Goal: Information Seeking & Learning: Understand process/instructions

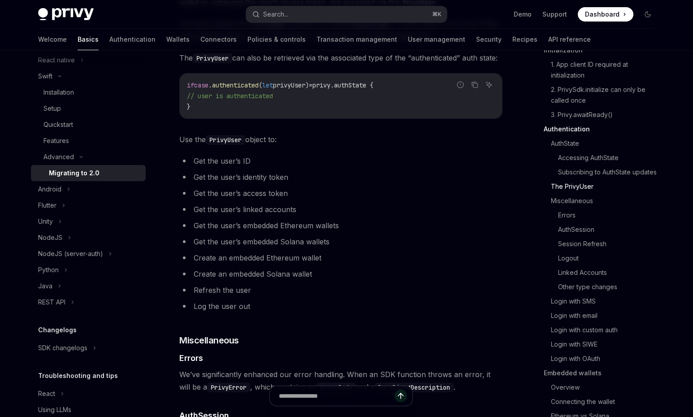
scroll to position [1284, 0]
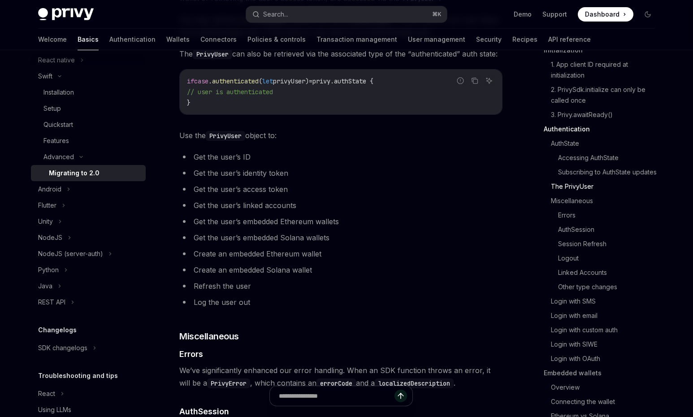
click at [230, 308] on li "Log the user out" at bounding box center [340, 302] width 323 height 13
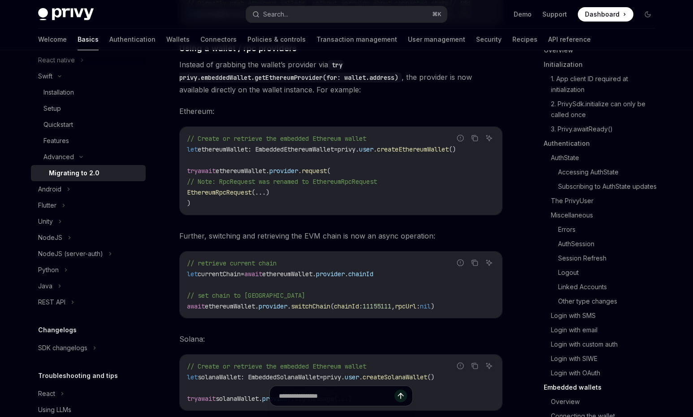
scroll to position [3695, 0]
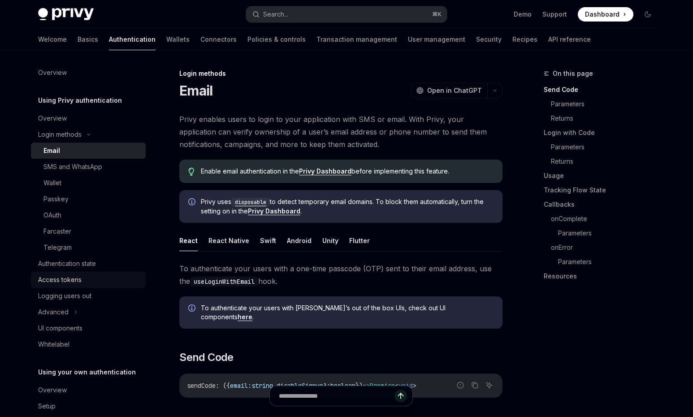
scroll to position [31, 0]
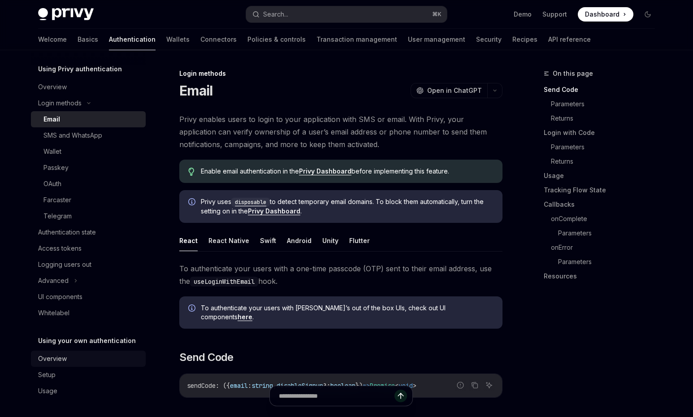
click at [63, 362] on div "Overview" at bounding box center [52, 358] width 29 height 11
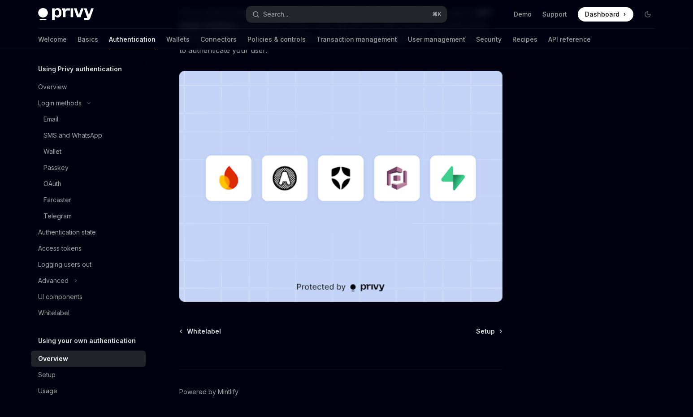
scroll to position [233, 0]
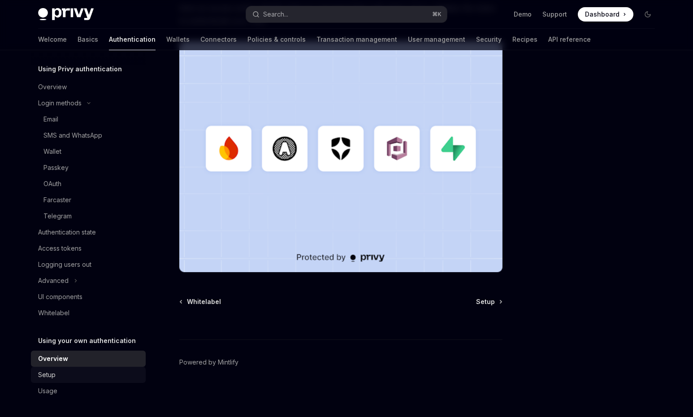
click at [49, 372] on div "Setup" at bounding box center [46, 374] width 17 height 11
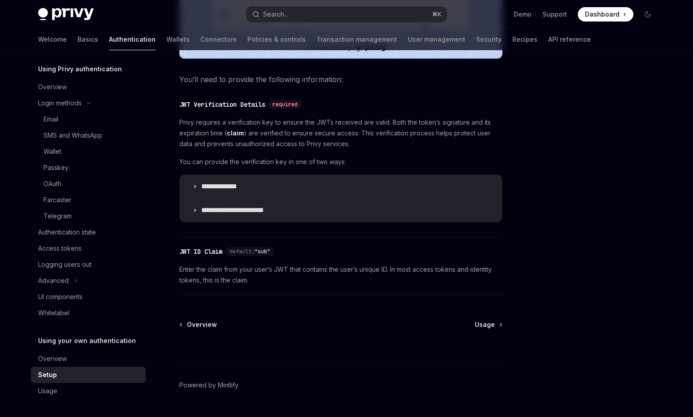
scroll to position [435, 0]
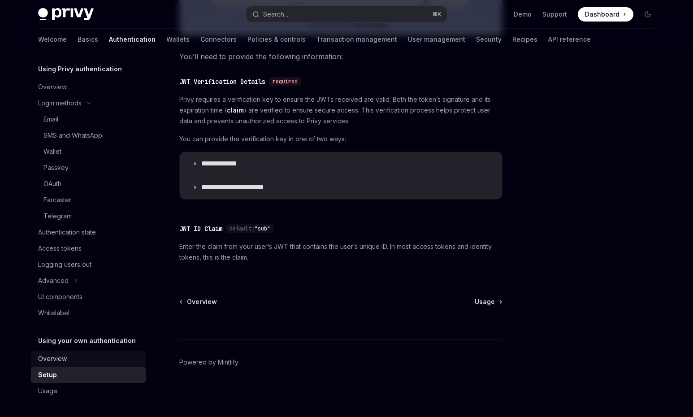
click at [50, 360] on div "Overview" at bounding box center [52, 358] width 29 height 11
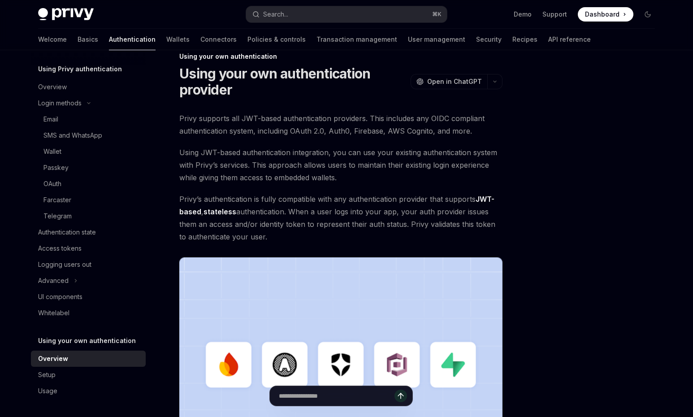
scroll to position [11, 0]
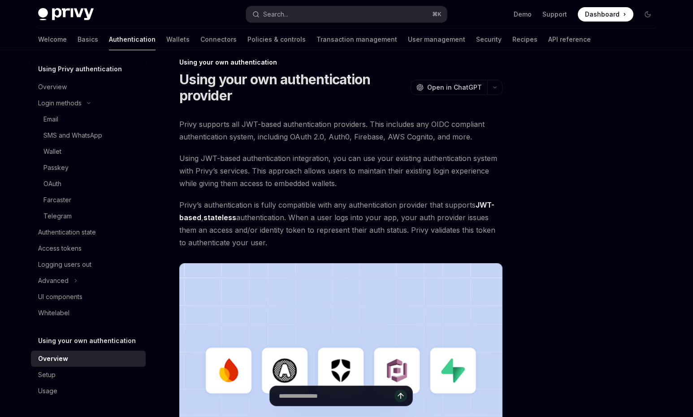
click at [269, 223] on span "Privy’s authentication is fully compatible with any authentication provider tha…" at bounding box center [340, 224] width 323 height 50
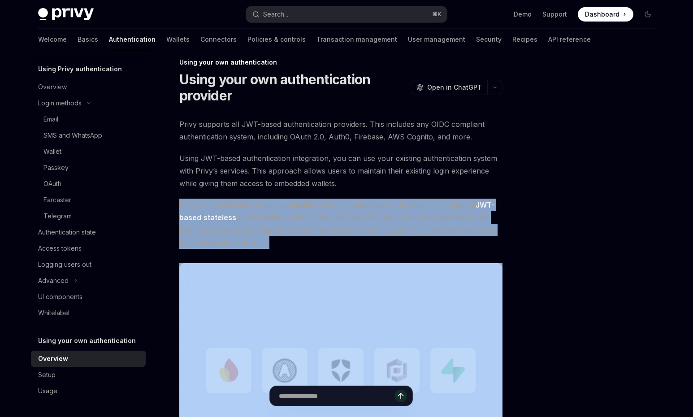
click at [269, 223] on span "Privy’s authentication is fully compatible with any authentication provider tha…" at bounding box center [340, 224] width 323 height 50
copy div "Privy’s authentication is fully compatible with any authentication provider tha…"
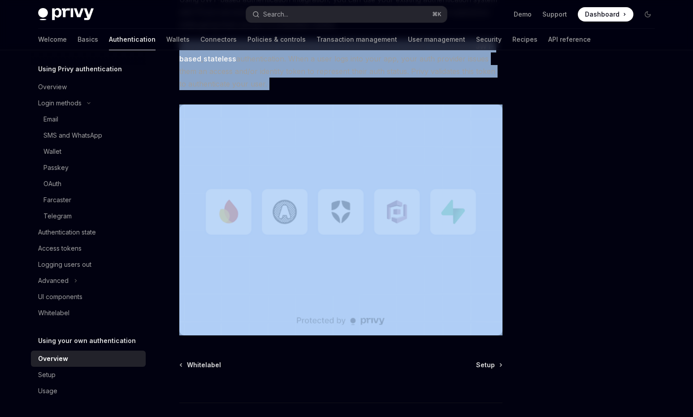
scroll to position [233, 0]
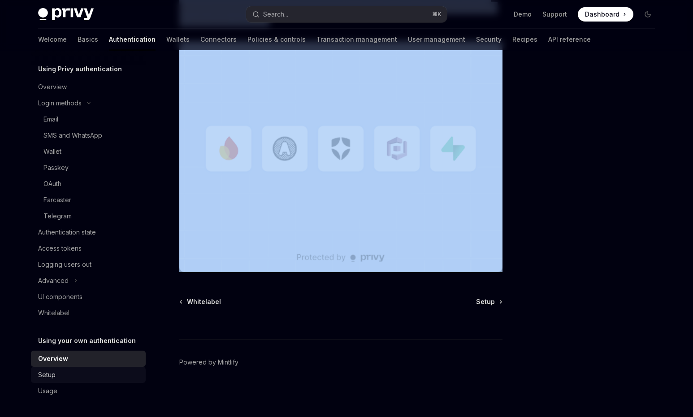
click at [68, 373] on div "Setup" at bounding box center [89, 374] width 102 height 11
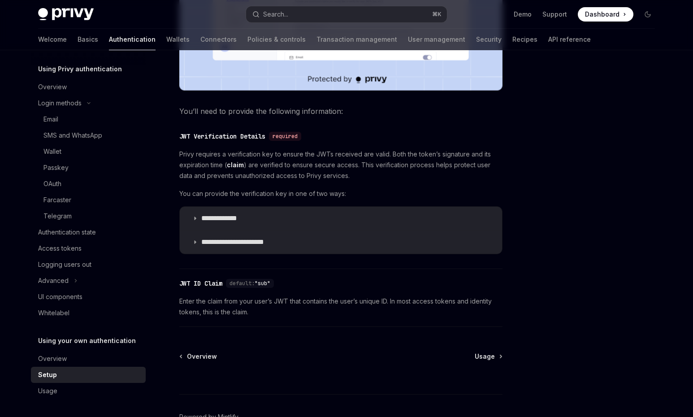
scroll to position [375, 0]
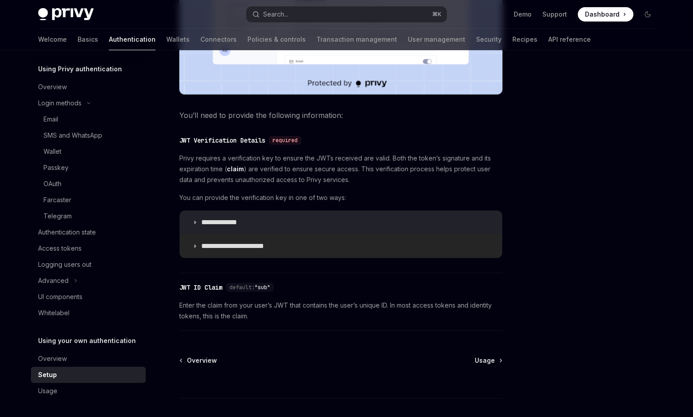
click at [196, 249] on icon at bounding box center [194, 245] width 5 height 5
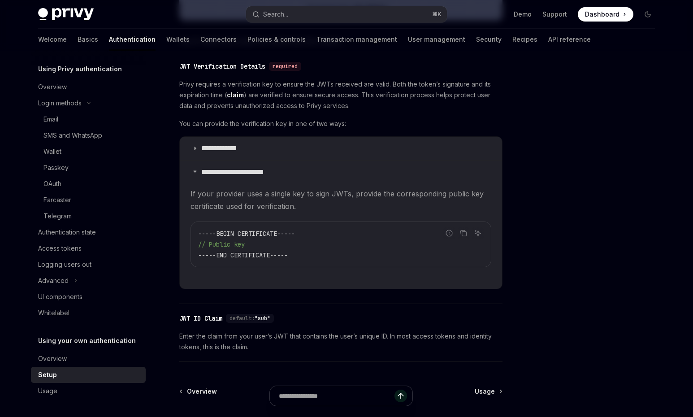
scroll to position [449, 0]
click at [195, 151] on icon at bounding box center [194, 147] width 5 height 5
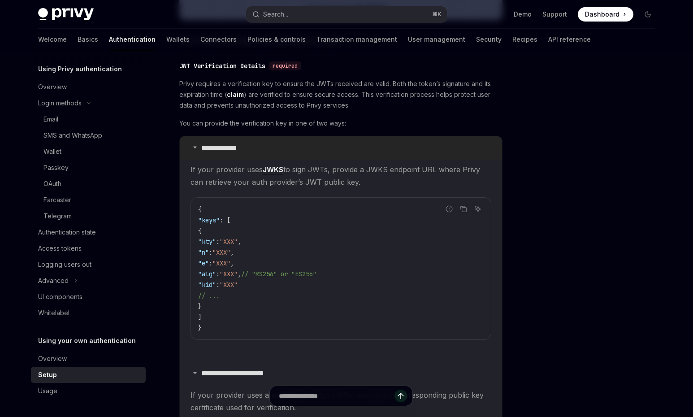
click at [194, 150] on icon at bounding box center [194, 146] width 5 height 5
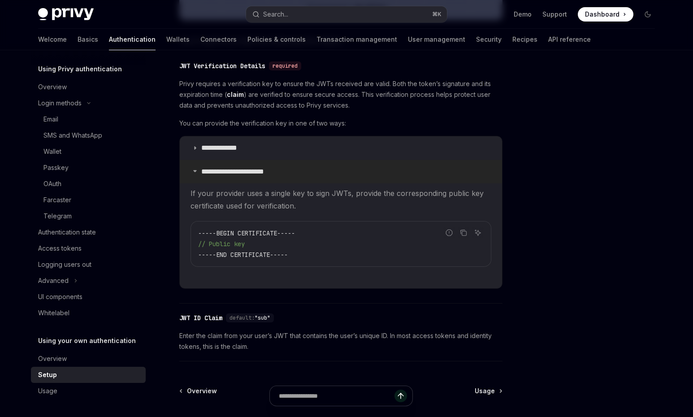
click at [195, 173] on icon at bounding box center [194, 170] width 5 height 5
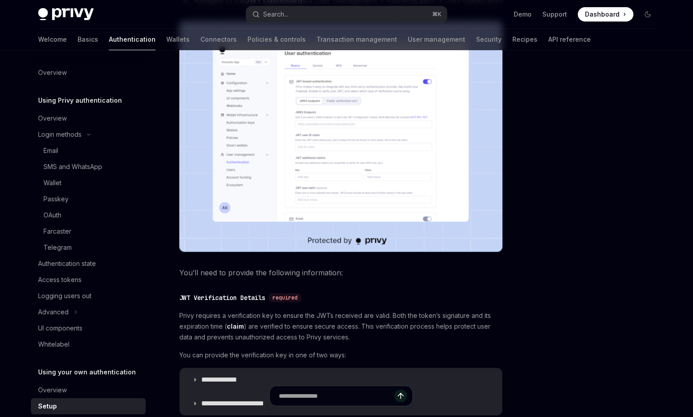
click at [582, 160] on div at bounding box center [594, 242] width 136 height 349
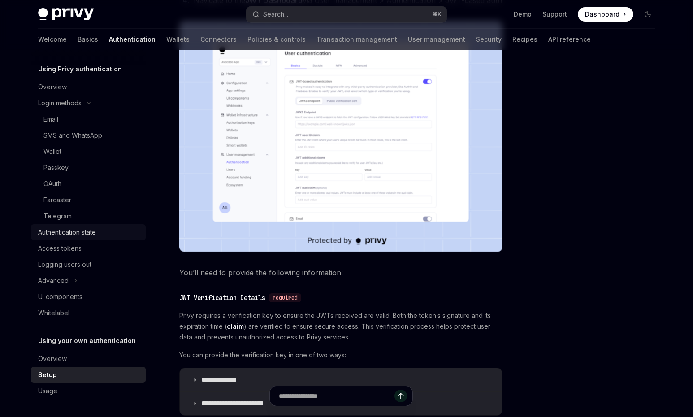
click at [68, 234] on div "Authentication state" at bounding box center [67, 232] width 58 height 11
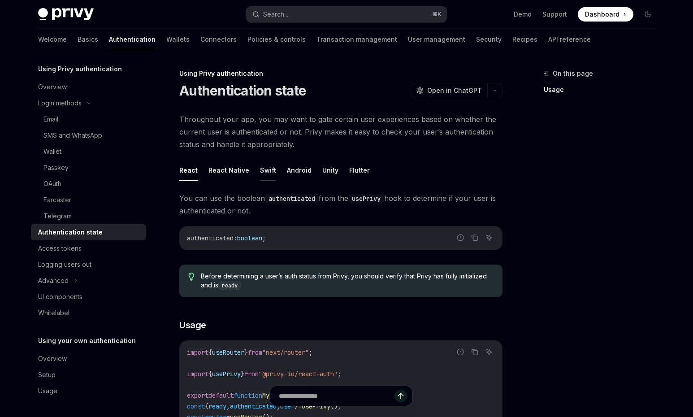
click at [267, 169] on button "Swift" at bounding box center [268, 170] width 16 height 21
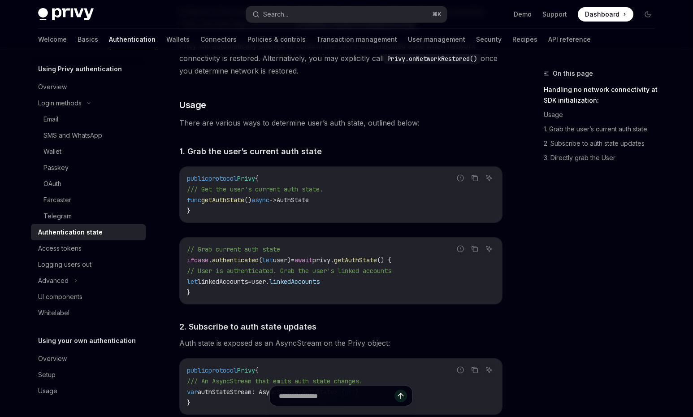
scroll to position [383, 0]
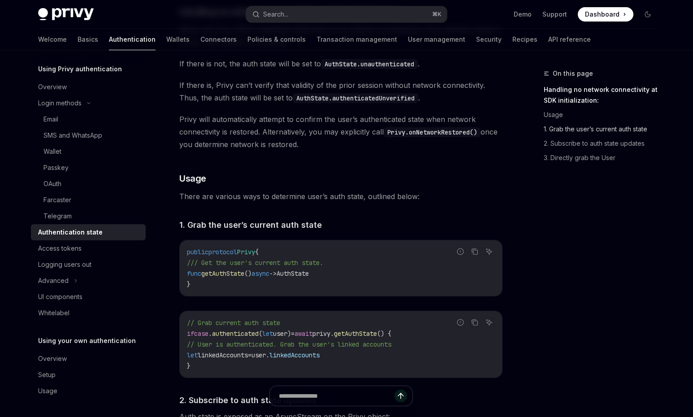
click at [572, 132] on link "1. Grab the user’s current auth state" at bounding box center [603, 129] width 118 height 14
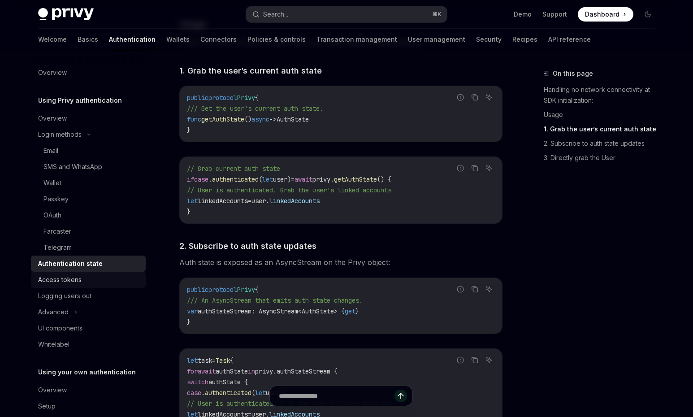
click at [71, 278] on div "Access tokens" at bounding box center [59, 279] width 43 height 11
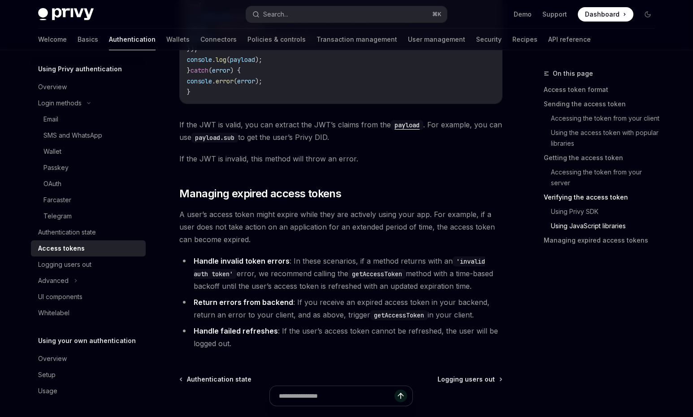
scroll to position [2347, 0]
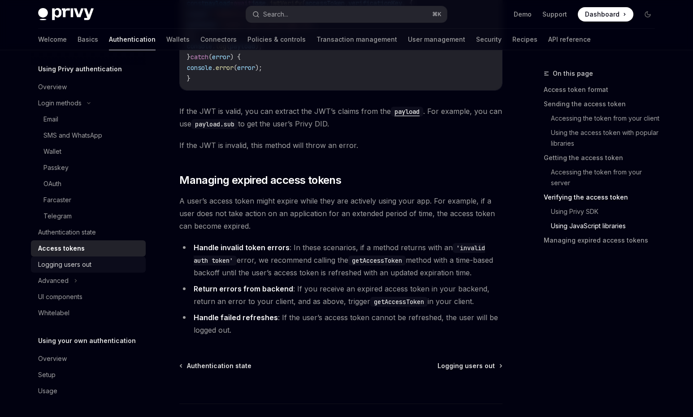
click at [62, 263] on div "Logging users out" at bounding box center [64, 264] width 53 height 11
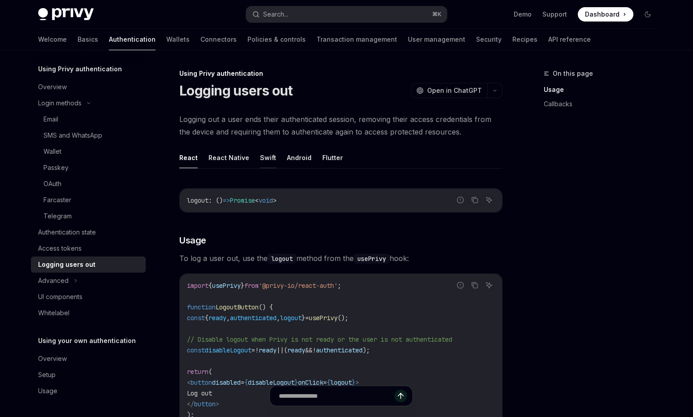
click at [268, 155] on button "Swift" at bounding box center [268, 157] width 16 height 21
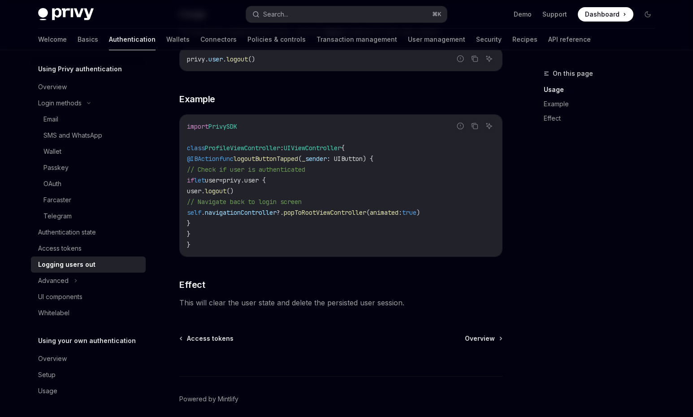
scroll to position [234, 0]
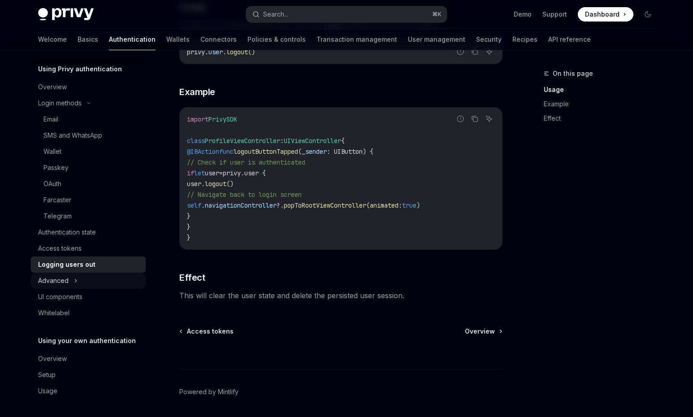
click at [69, 286] on button "Advanced" at bounding box center [88, 281] width 115 height 16
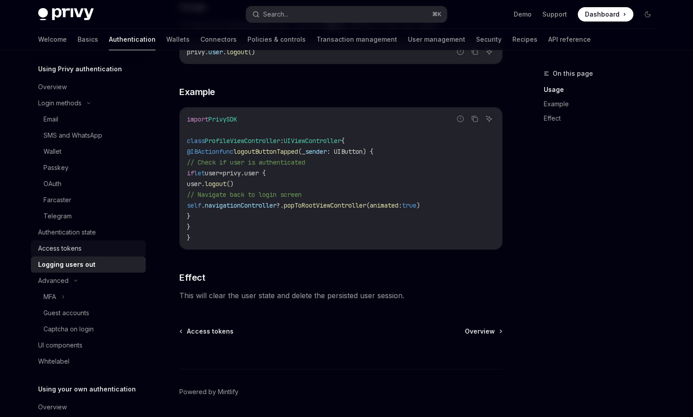
click at [68, 248] on div "Access tokens" at bounding box center [59, 248] width 43 height 11
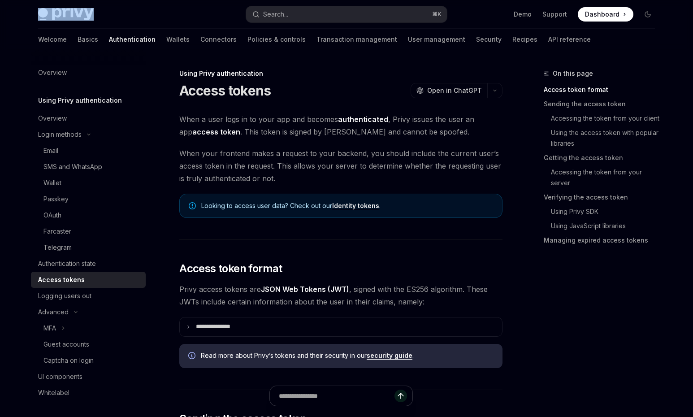
drag, startPoint x: 31, startPoint y: 10, endPoint x: 113, endPoint y: 16, distance: 82.2
click at [113, 16] on div "Privy Docs home page Search... ⌘ K Demo Support Dashboard Dashboard Search..." at bounding box center [347, 14] width 660 height 29
copy img
click at [108, 17] on div "Privy Docs home page" at bounding box center [138, 14] width 201 height 13
drag, startPoint x: 108, startPoint y: 13, endPoint x: 20, endPoint y: 9, distance: 88.0
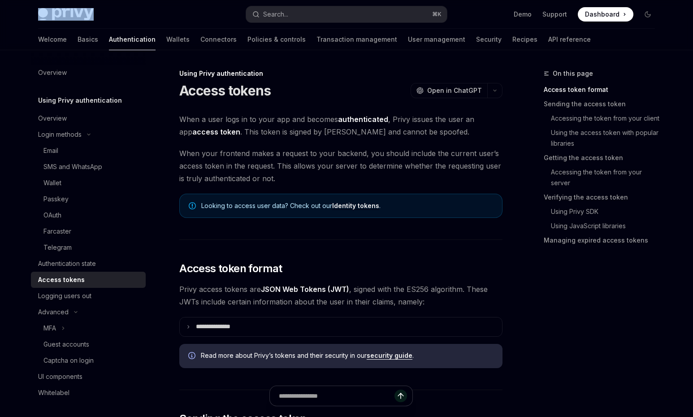
click at [20, 9] on div "Privy Docs home page Search... ⌘ K Demo Support Dashboard Dashboard Search..." at bounding box center [347, 14] width 660 height 29
copy img
click at [74, 263] on div "Authentication state" at bounding box center [67, 263] width 58 height 11
type textarea "*"
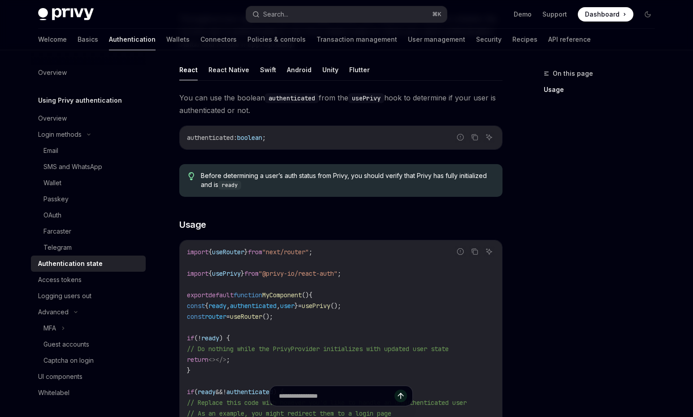
scroll to position [119, 0]
